Goal: Transaction & Acquisition: Purchase product/service

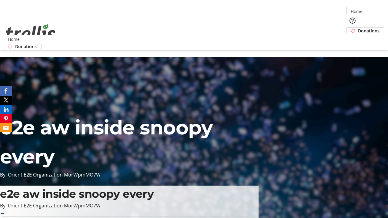
click at [358, 28] on span "Donations" at bounding box center [369, 31] width 22 height 6
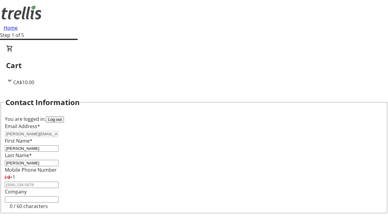
scroll to position [81, 0]
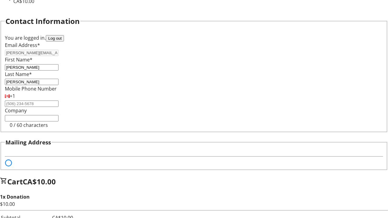
select select "BC"
select select "CA"
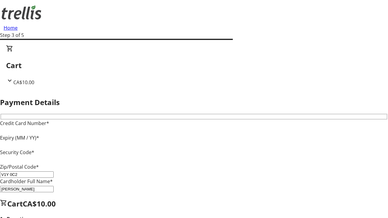
type input "V1Y 0C2"
